Goal: Navigation & Orientation: Understand site structure

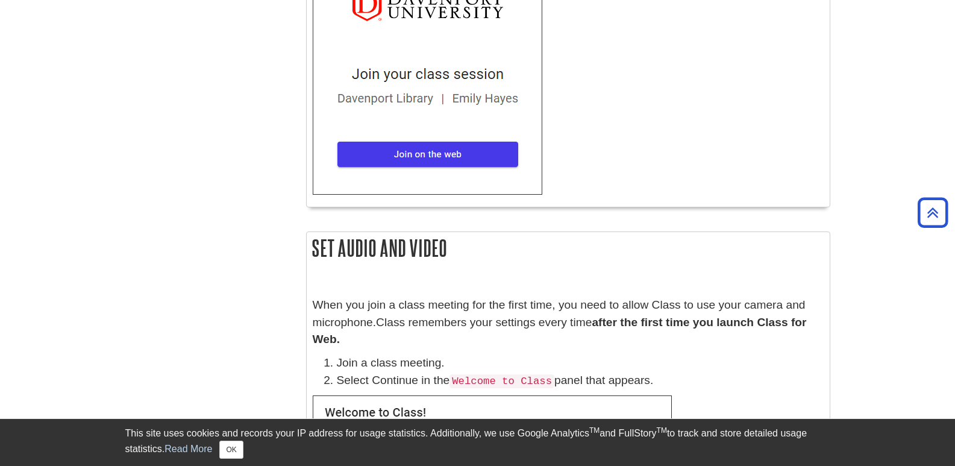
scroll to position [783, 0]
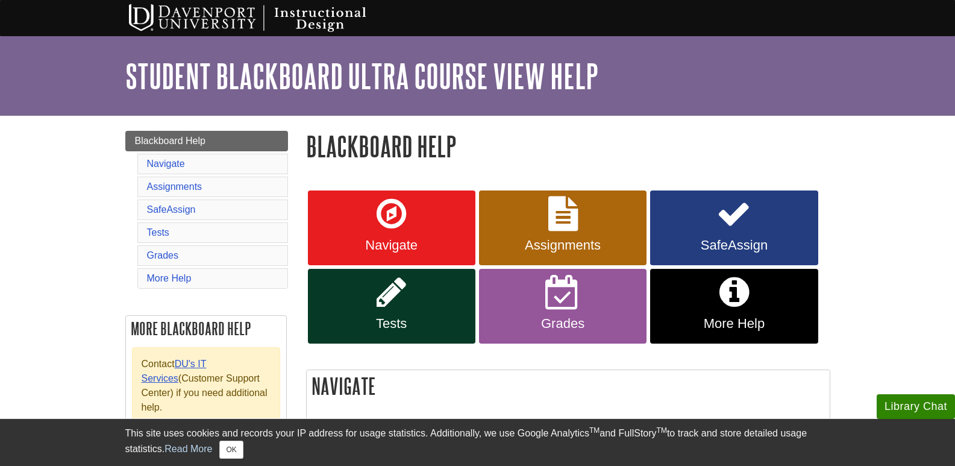
scroll to position [60, 0]
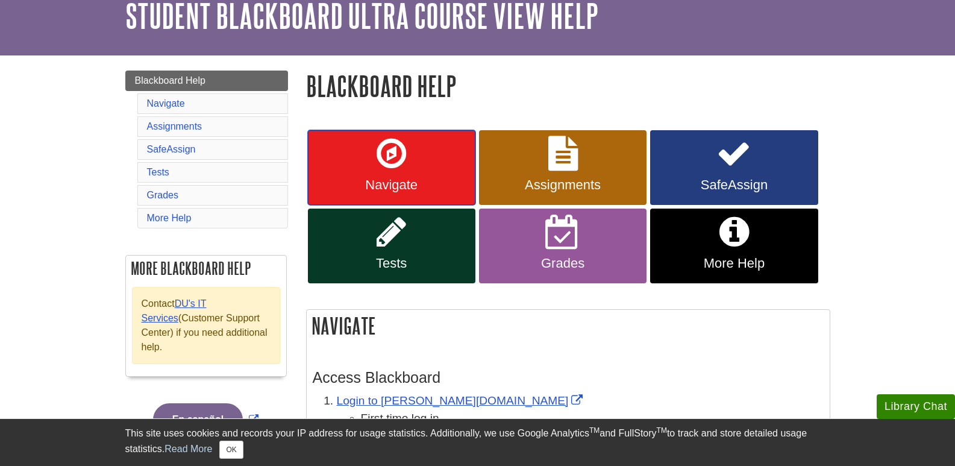
click at [440, 197] on link "Navigate" at bounding box center [391, 167] width 167 height 75
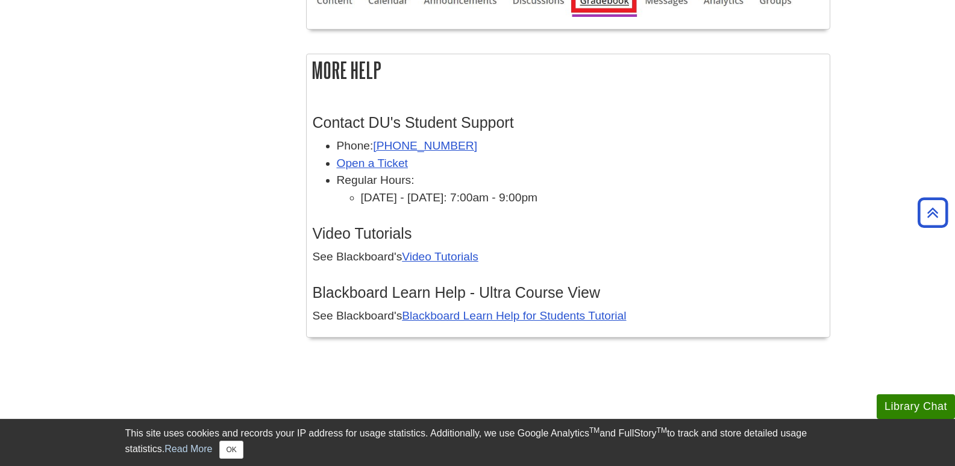
scroll to position [3682, 0]
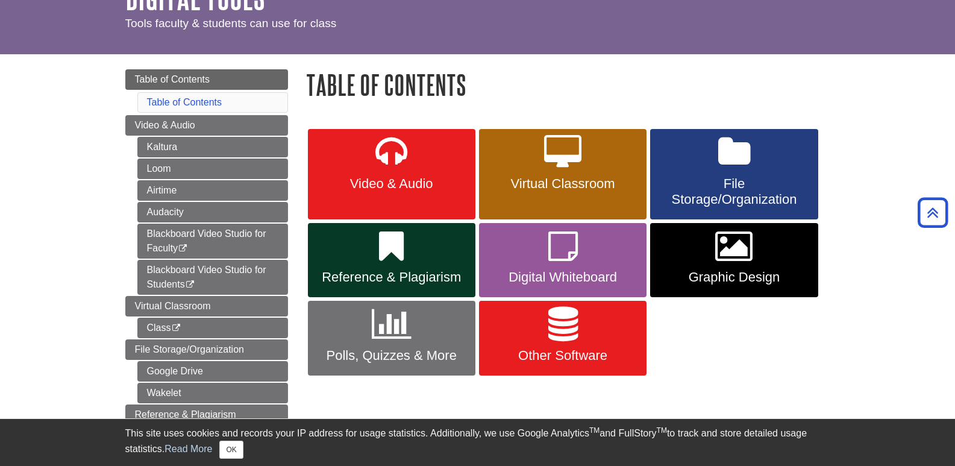
scroll to position [60, 0]
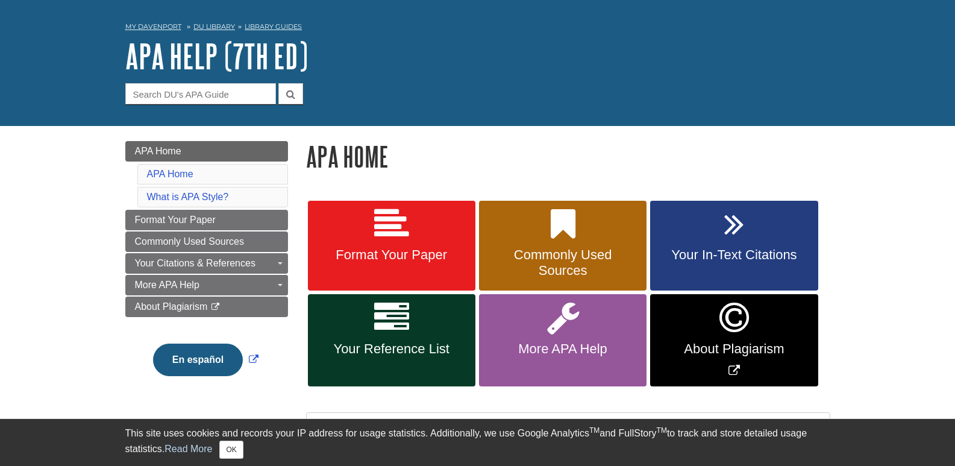
scroll to position [60, 0]
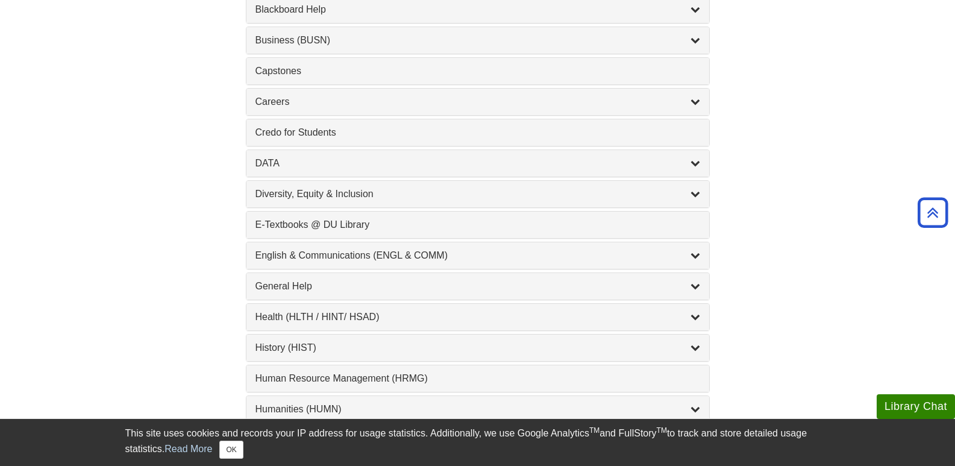
scroll to position [542, 0]
